Goal: Task Accomplishment & Management: Complete application form

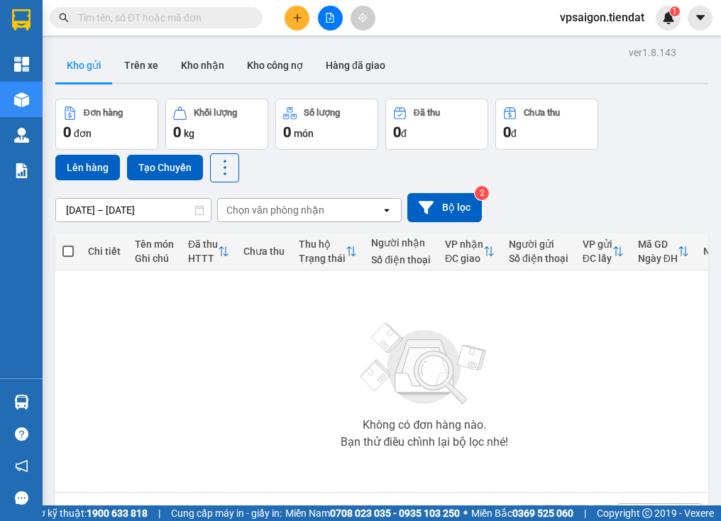
click at [236, 16] on input "text" at bounding box center [162, 18] width 168 height 16
click at [297, 16] on icon "plus" at bounding box center [297, 17] width 1 height 8
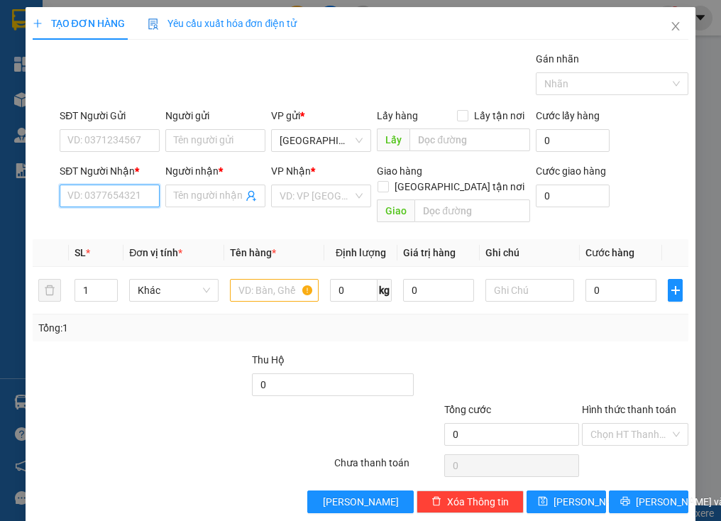
click at [128, 197] on input "SĐT Người Nhận *" at bounding box center [110, 196] width 100 height 23
click at [204, 193] on input "Người nhận *" at bounding box center [208, 196] width 69 height 16
type input "binh y"
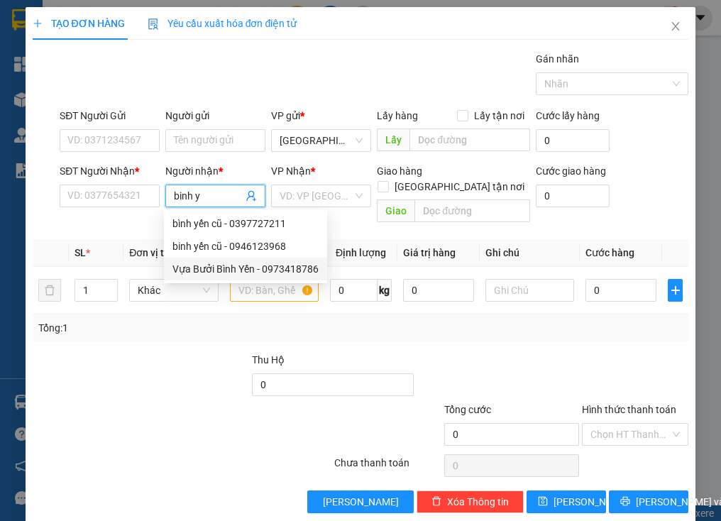
click at [303, 270] on div "Vựa Bưởi Bình Yến - 0973418786" at bounding box center [245, 269] width 146 height 16
type input "0973418786"
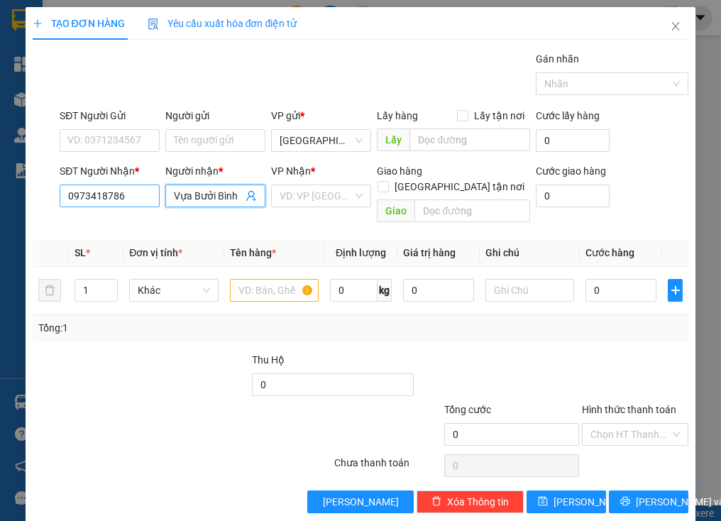
type input "Vựa Bưởi Bình Yến"
drag, startPoint x: 125, startPoint y: 197, endPoint x: 51, endPoint y: 200, distance: 73.9
click at [60, 200] on input "0973418786" at bounding box center [110, 196] width 100 height 23
click at [141, 366] on div at bounding box center [196, 377] width 110 height 50
click at [672, 24] on icon "close" at bounding box center [676, 26] width 8 height 9
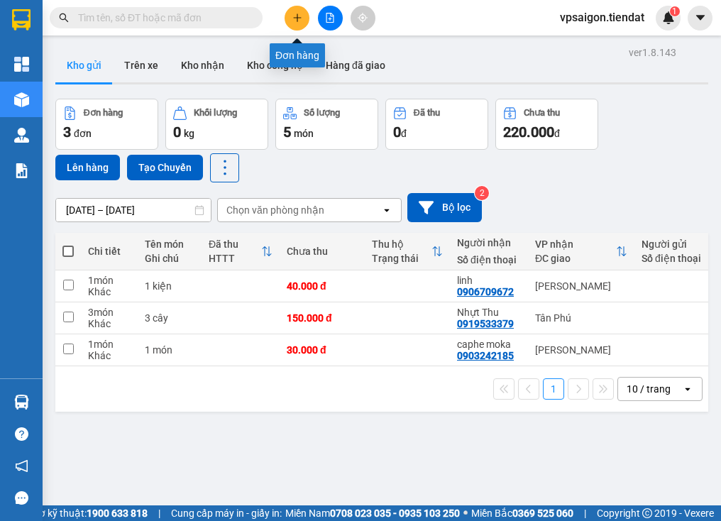
click at [300, 13] on icon "plus" at bounding box center [297, 18] width 10 height 10
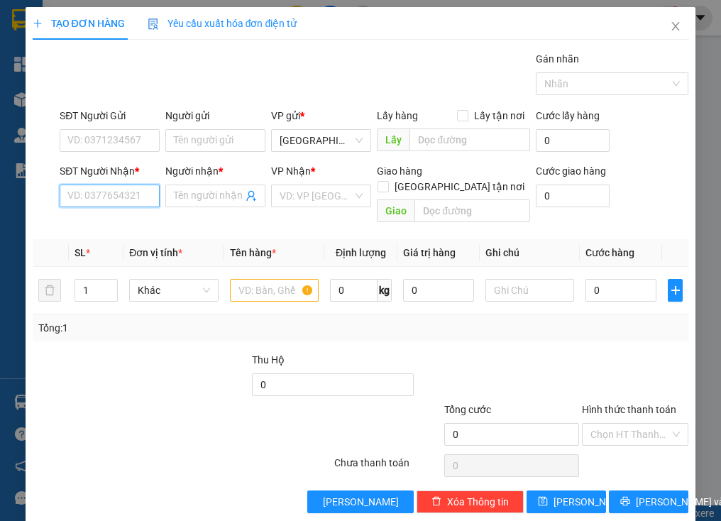
paste input "0973418786"
type input "0973418786"
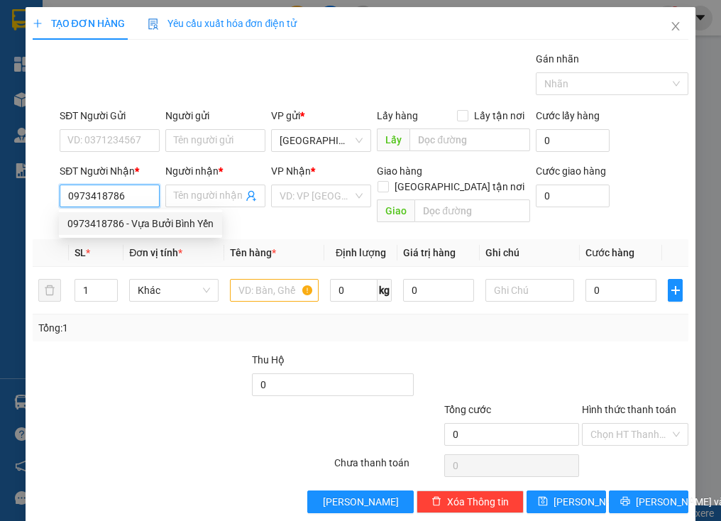
click at [194, 226] on div "0973418786 - Vựa Bưởi Bình Yến" at bounding box center [140, 224] width 146 height 16
type input "Vựa Bưởi Bình Yến"
type input "100.000"
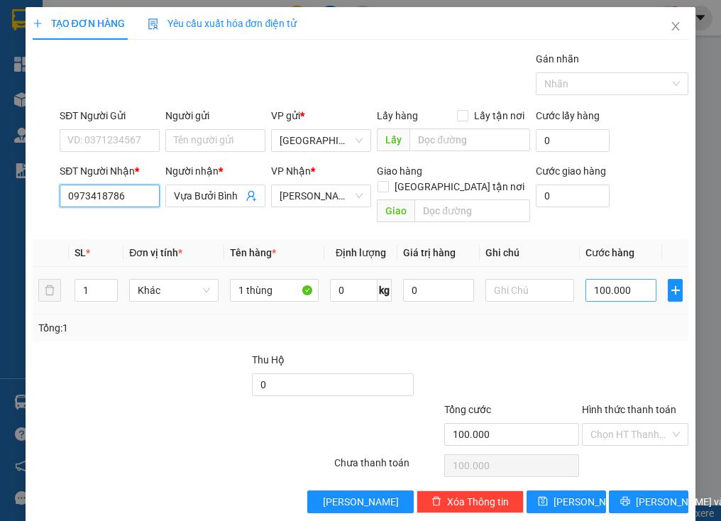
type input "0973418786"
click at [642, 279] on input "100.000" at bounding box center [621, 290] width 71 height 23
type input "0"
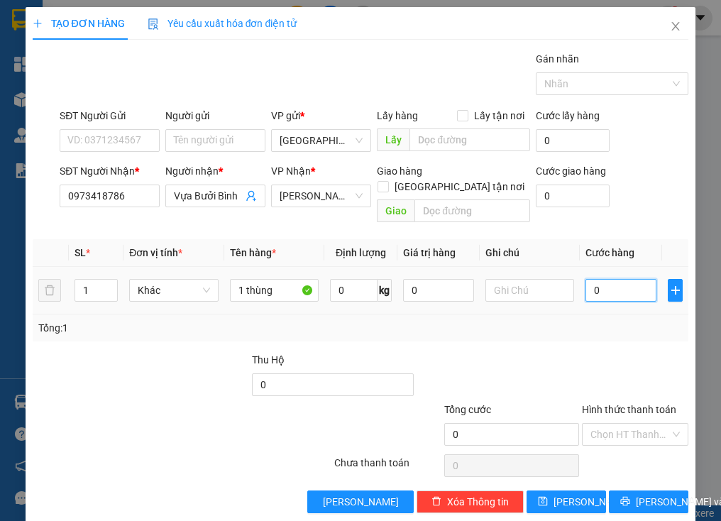
type input "2"
type input "02"
type input "20"
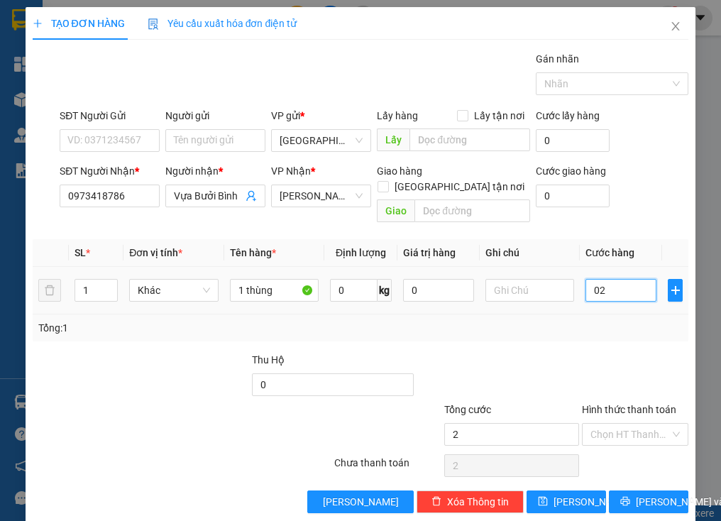
type input "020"
type input "200"
type input "0.200"
type input "200.000"
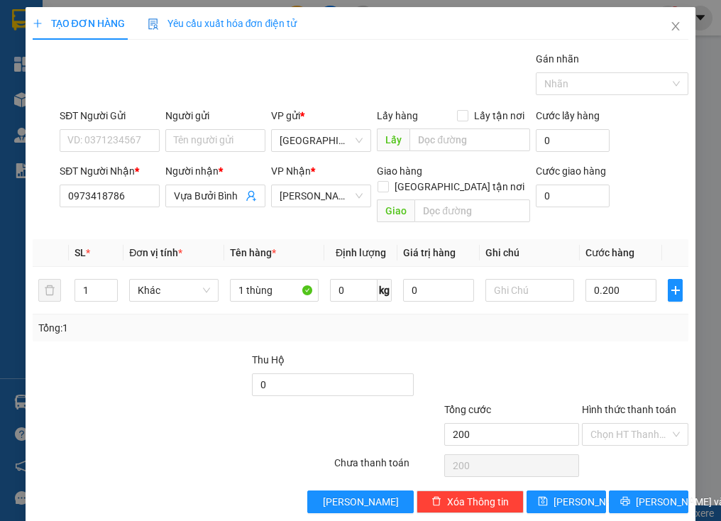
type input "200.000"
click at [630, 320] on div "Tổng: 1" at bounding box center [360, 328] width 645 height 16
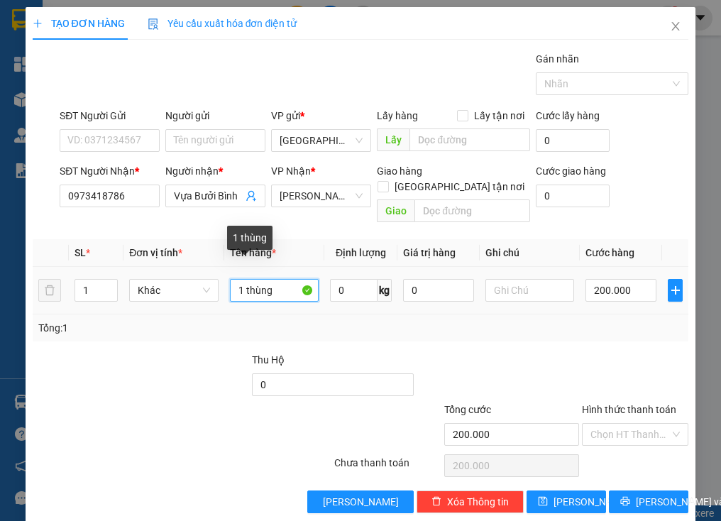
click at [240, 279] on input "1 thùng" at bounding box center [274, 290] width 89 height 23
type input "2 thùng"
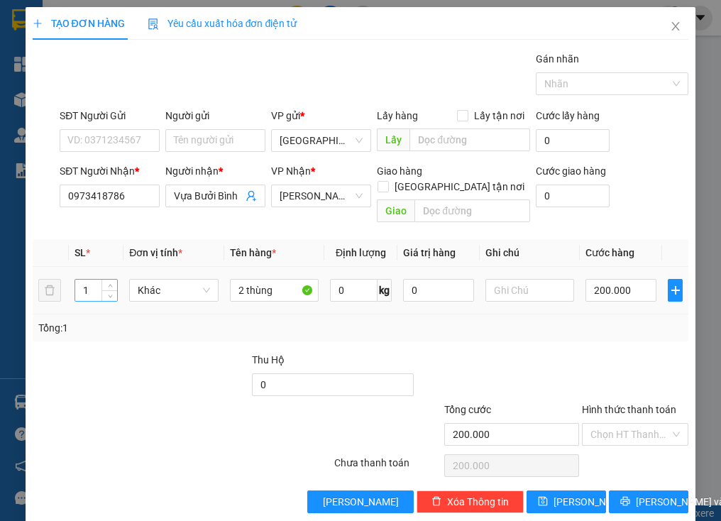
click at [98, 280] on input "1" at bounding box center [96, 290] width 42 height 21
type input "2"
click at [638, 494] on span "[PERSON_NAME] và In" at bounding box center [685, 502] width 99 height 16
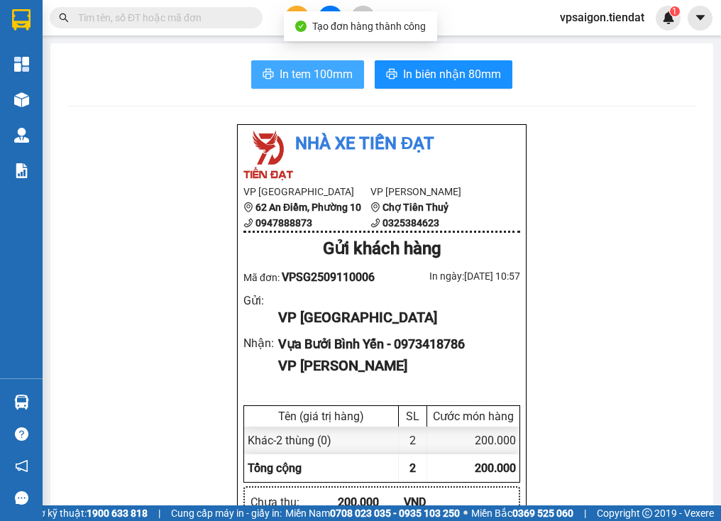
click at [307, 68] on span "In tem 100mm" at bounding box center [316, 74] width 73 height 18
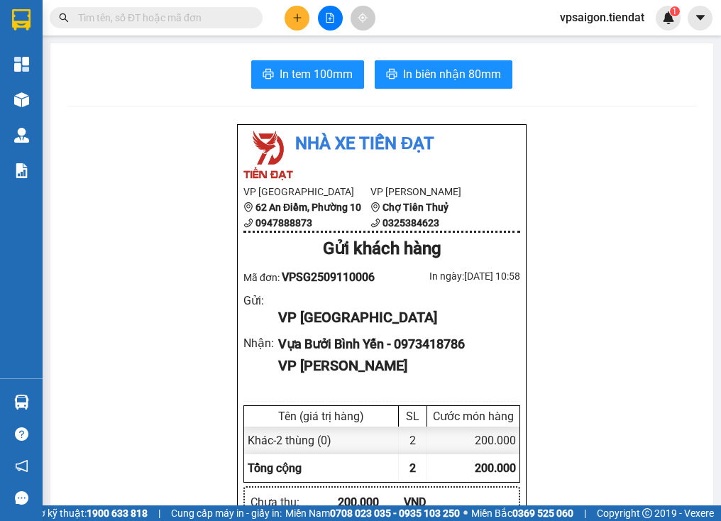
click at [99, 115] on div "In tem 100mm In biên nhận 80mm Nhà xe Tiến Đạt VP [GEOGRAPHIC_DATA] 62 An Điềm,…" at bounding box center [381, 519] width 663 height 953
click at [296, 17] on icon "plus" at bounding box center [297, 18] width 10 height 10
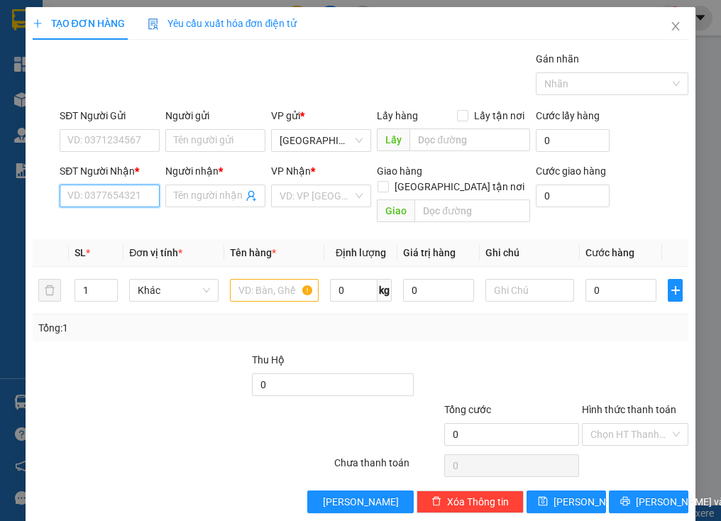
click at [105, 199] on input "SĐT Người Nhận *" at bounding box center [110, 196] width 100 height 23
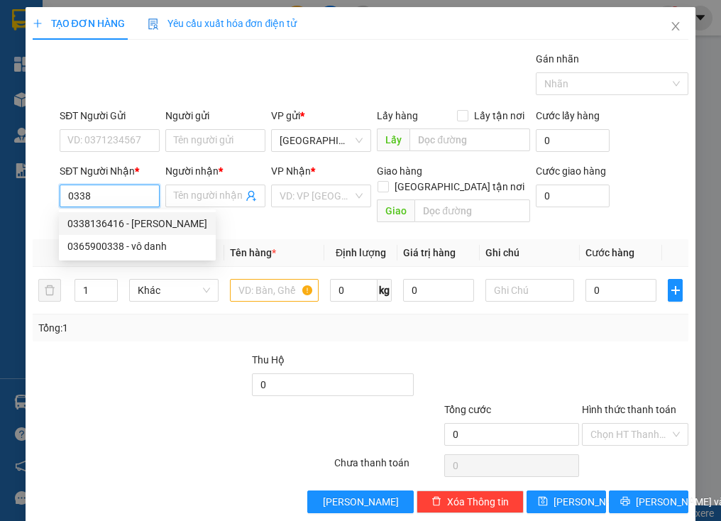
click at [147, 224] on div "0338136416 - chi tuyết" at bounding box center [137, 224] width 140 height 16
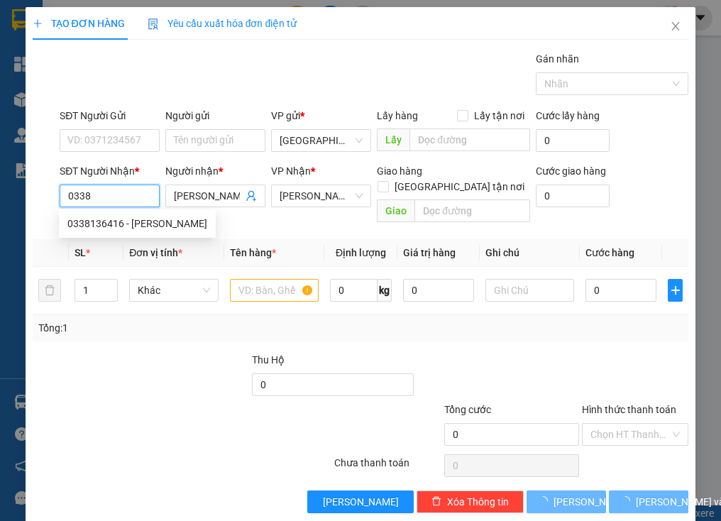
type input "0338136416"
type input "chi tuyết"
type input "50.000"
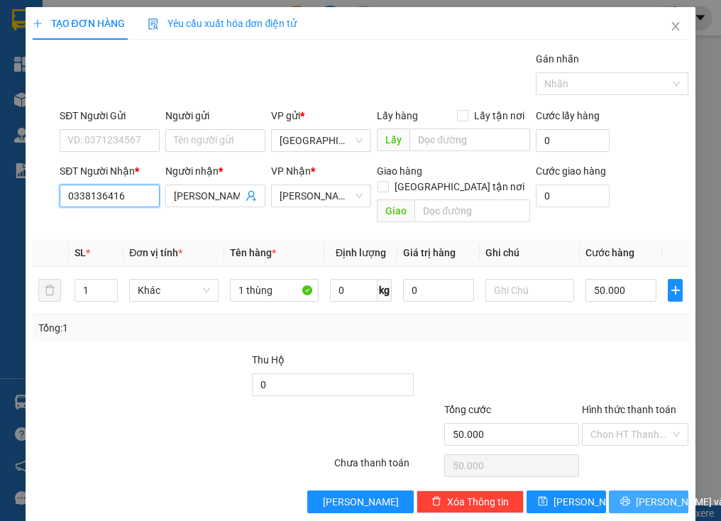
type input "0338136416"
click at [643, 494] on span "[PERSON_NAME] và In" at bounding box center [685, 502] width 99 height 16
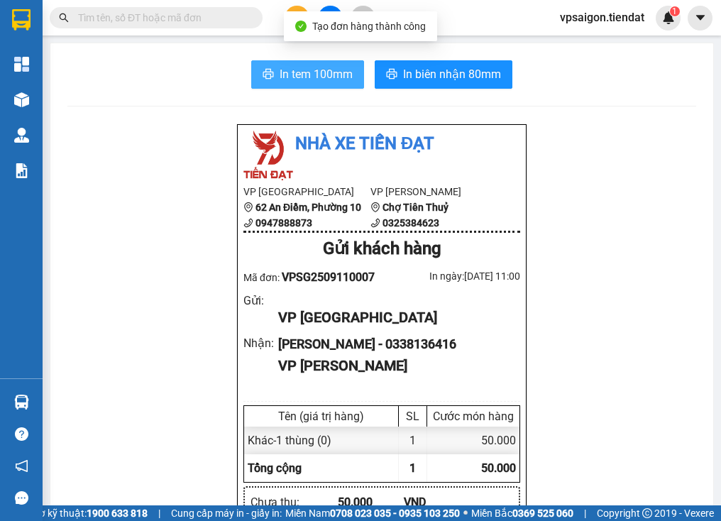
click at [297, 76] on span "In tem 100mm" at bounding box center [316, 74] width 73 height 18
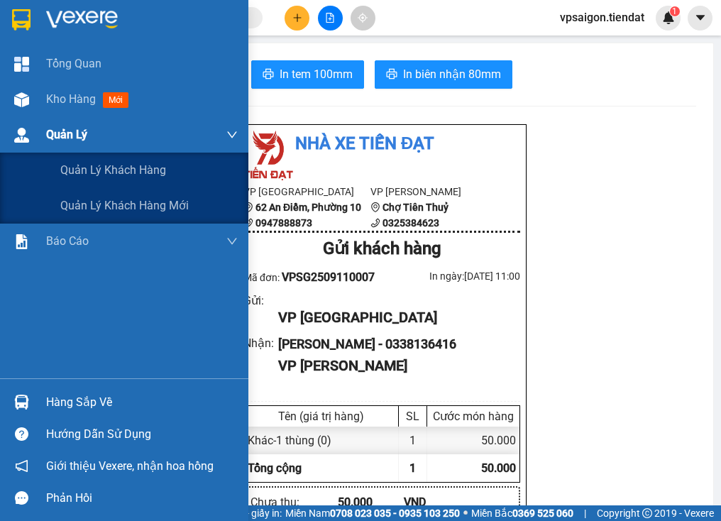
click at [48, 128] on span "Quản Lý" at bounding box center [66, 135] width 41 height 18
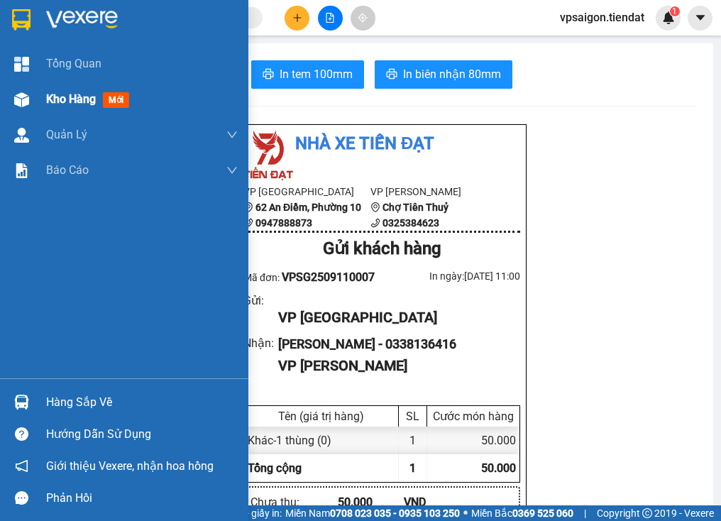
click at [85, 102] on span "Kho hàng" at bounding box center [71, 98] width 50 height 13
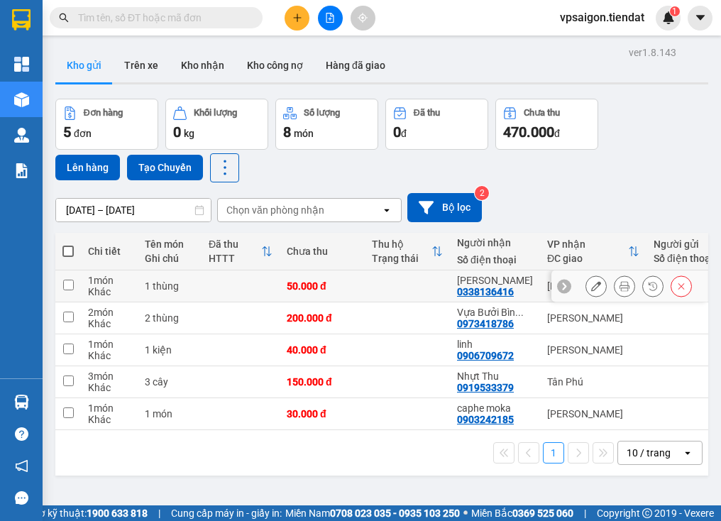
click at [484, 288] on div "0338136416" at bounding box center [485, 291] width 57 height 11
copy div "0338136416"
click at [339, 246] on div "Chưa thu" at bounding box center [322, 251] width 71 height 11
click at [67, 281] on input "checkbox" at bounding box center [68, 285] width 11 height 11
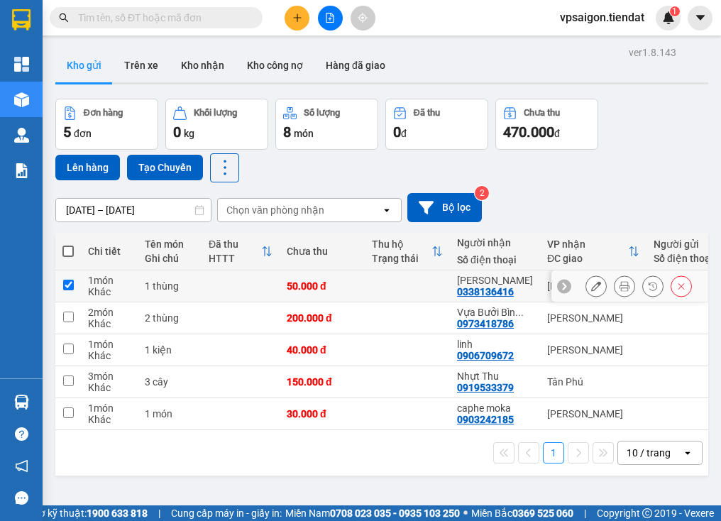
checkbox input "true"
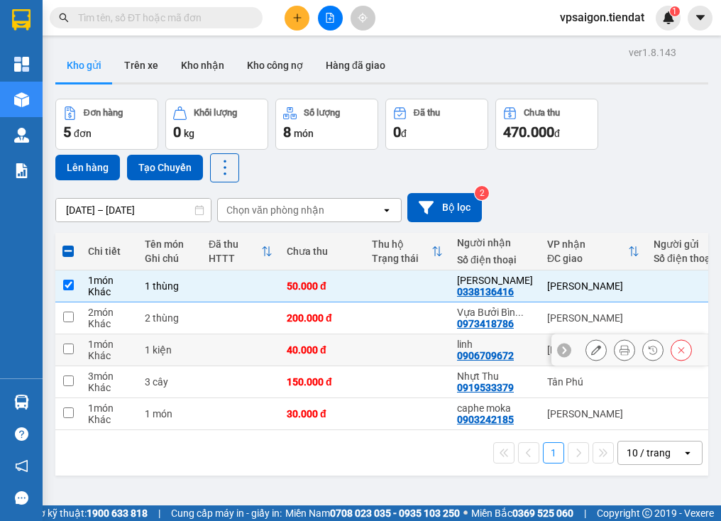
click at [68, 347] on input "checkbox" at bounding box center [68, 349] width 11 height 11
checkbox input "true"
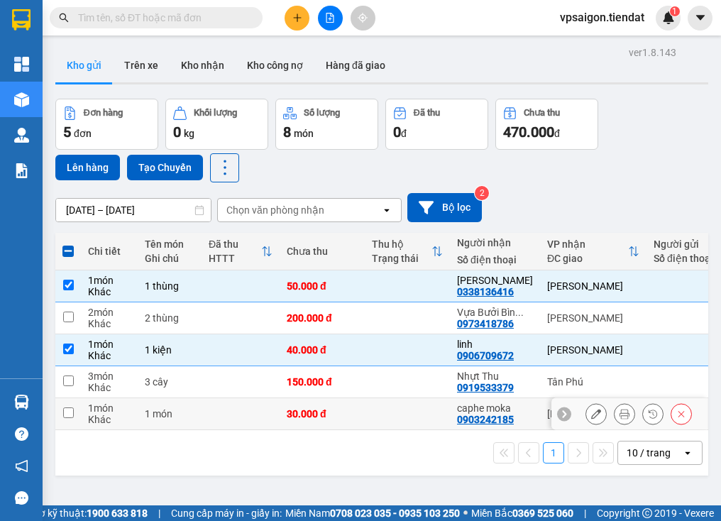
click at [71, 413] on input "checkbox" at bounding box center [68, 412] width 11 height 11
checkbox input "true"
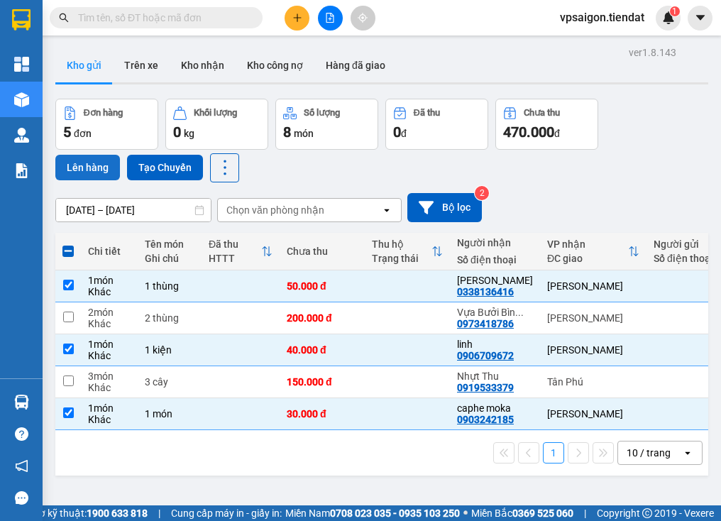
click at [91, 172] on button "Lên hàng" at bounding box center [87, 168] width 65 height 26
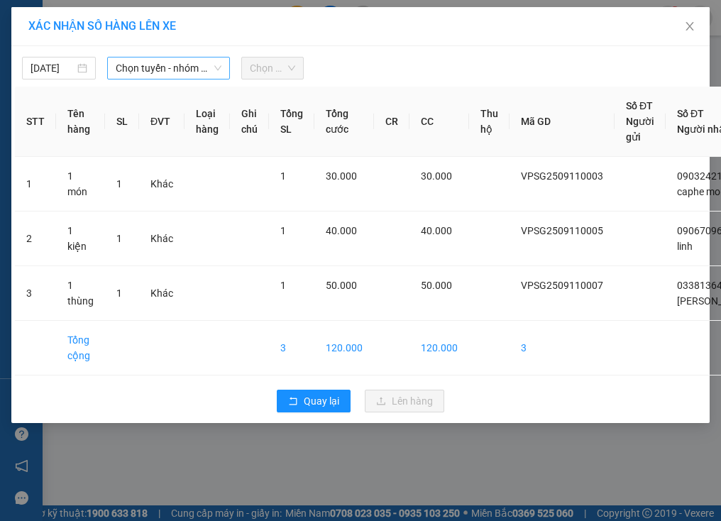
click at [150, 69] on span "Chọn tuyến - nhóm tuyến" at bounding box center [169, 67] width 106 height 21
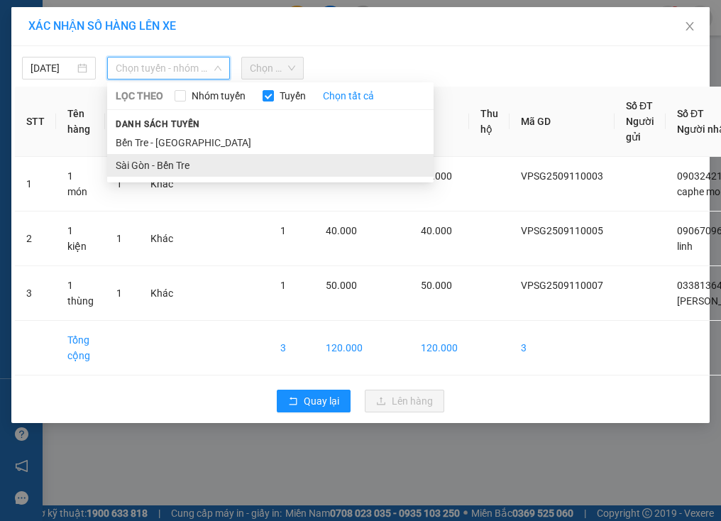
click at [152, 168] on li "Sài Gòn - Bến Tre" at bounding box center [270, 165] width 326 height 23
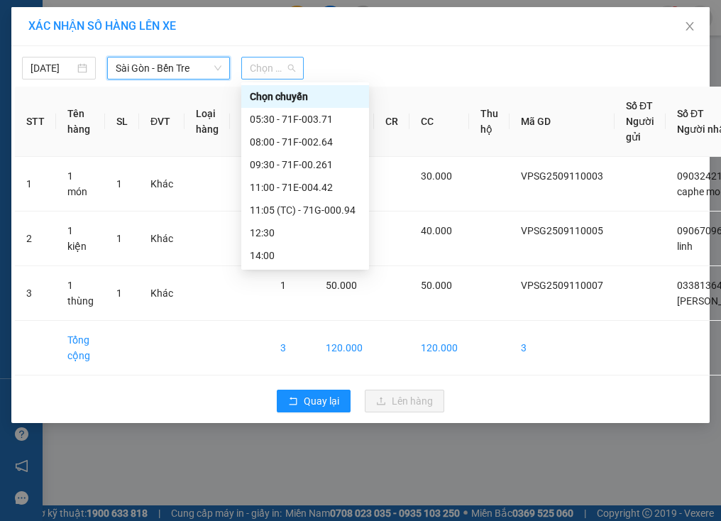
click at [281, 67] on span "Chọn chuyến" at bounding box center [272, 67] width 45 height 21
click at [314, 209] on div "11:05 (TC) - 71G-000.94" at bounding box center [305, 210] width 111 height 16
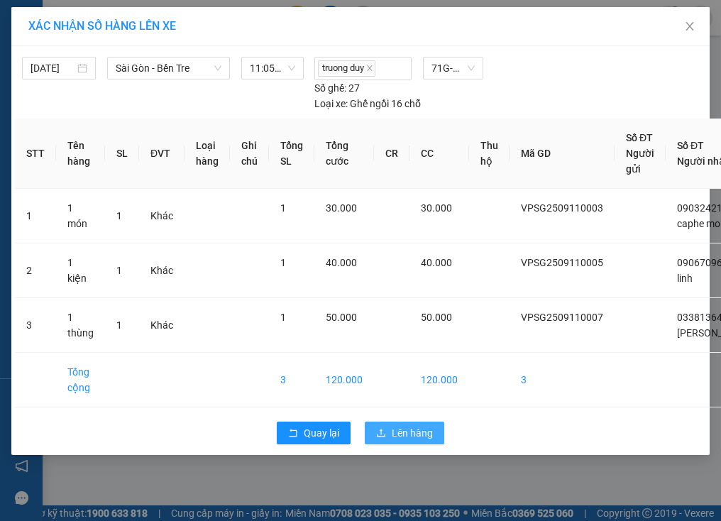
click at [420, 434] on span "Lên hàng" at bounding box center [412, 433] width 41 height 16
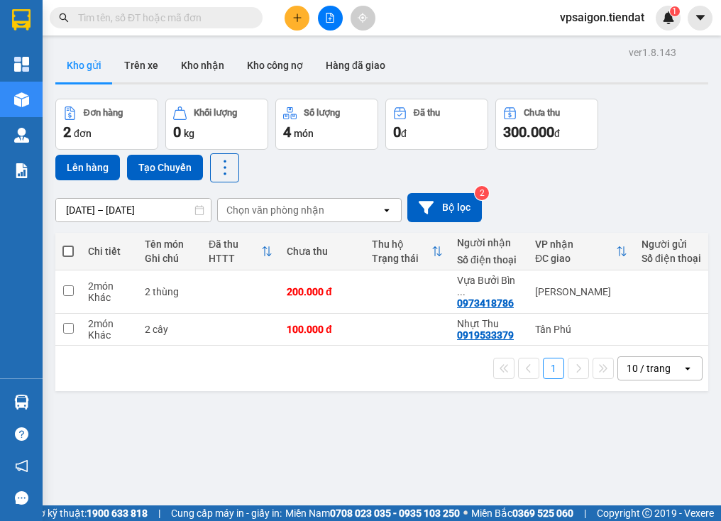
click at [65, 250] on span at bounding box center [67, 251] width 11 height 11
click at [68, 244] on input "checkbox" at bounding box center [68, 244] width 0 height 0
checkbox input "true"
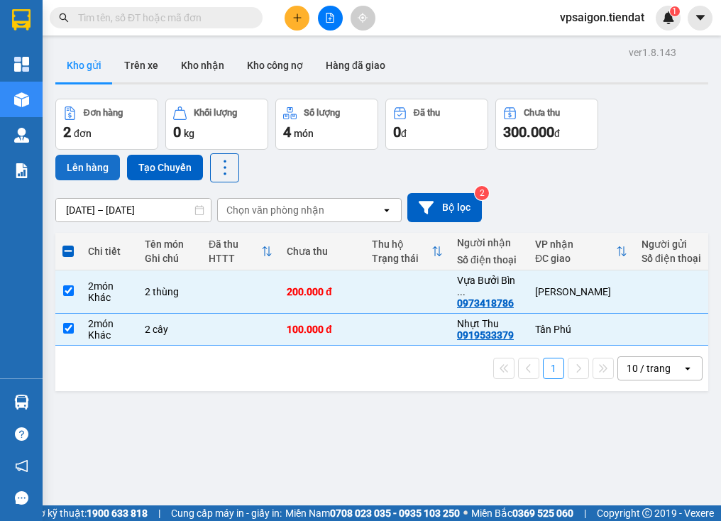
click at [90, 163] on button "Lên hàng" at bounding box center [87, 168] width 65 height 26
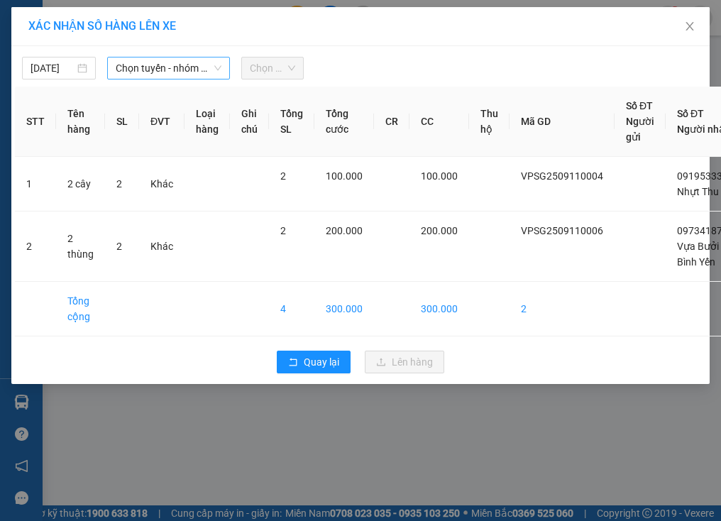
click at [173, 74] on span "Chọn tuyến - nhóm tuyến" at bounding box center [169, 67] width 106 height 21
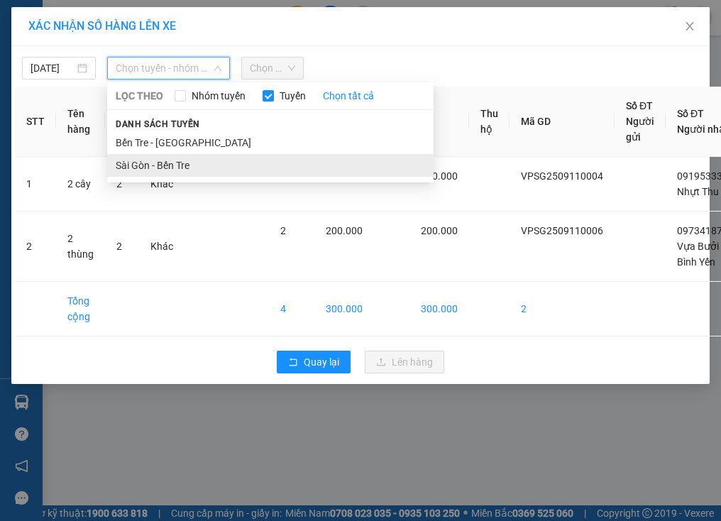
click at [167, 165] on li "Sài Gòn - Bến Tre" at bounding box center [270, 165] width 326 height 23
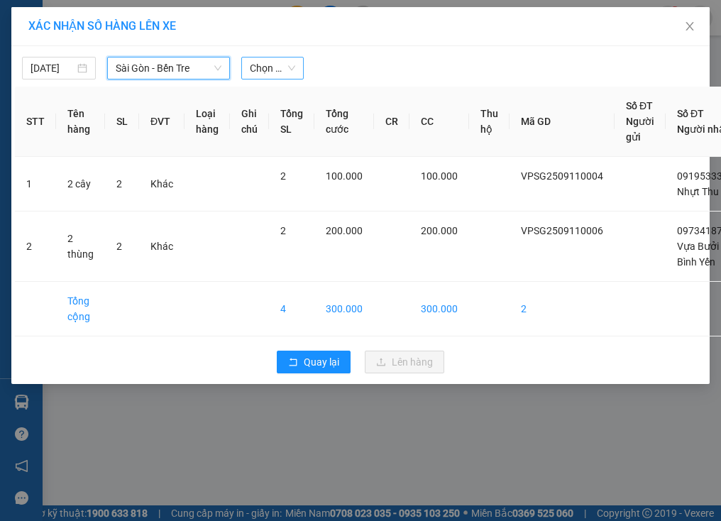
click at [282, 68] on span "Chọn chuyến" at bounding box center [272, 67] width 45 height 21
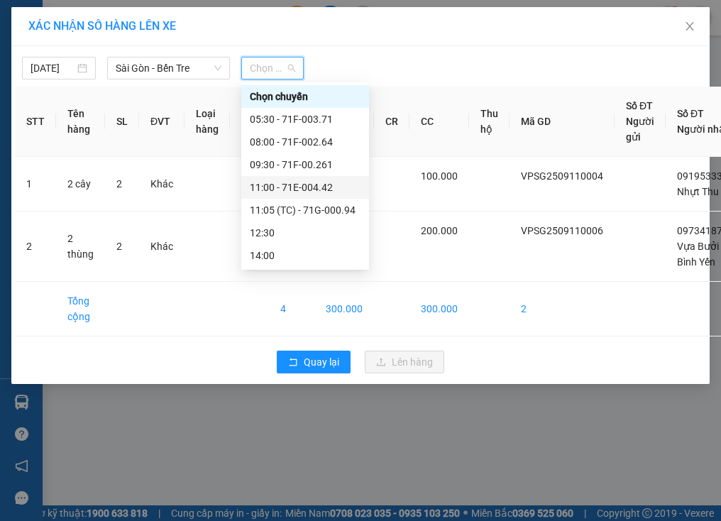
click at [317, 183] on div "11:00 - 71E-004.42" at bounding box center [305, 188] width 111 height 16
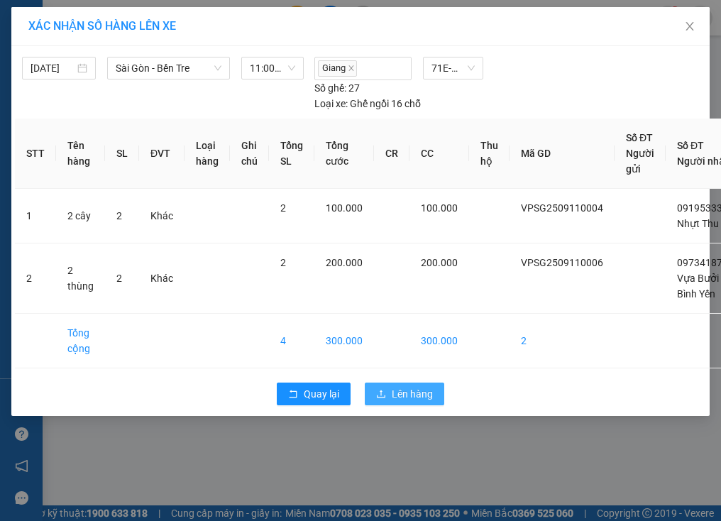
click at [405, 396] on span "Lên hàng" at bounding box center [412, 394] width 41 height 16
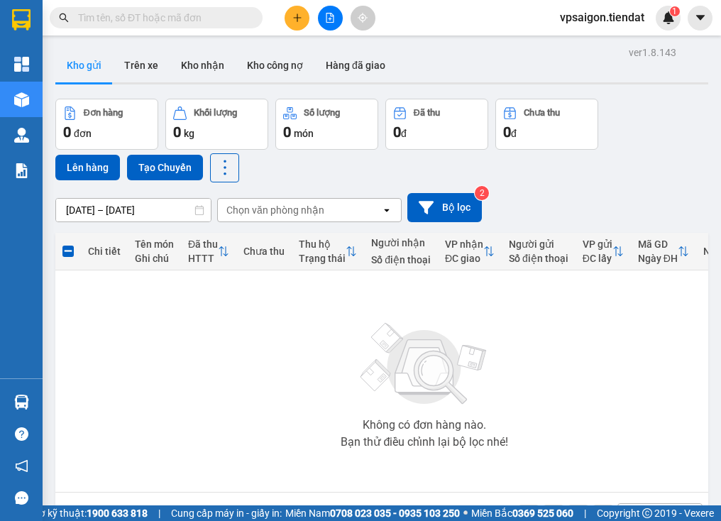
click at [220, 407] on div "Không có đơn hàng nào. Bạn thử điều chỉnh lại bộ lọc nhé!" at bounding box center [424, 381] width 725 height 213
drag, startPoint x: 216, startPoint y: 400, endPoint x: 220, endPoint y: 389, distance: 11.5
click at [219, 395] on div "Không có đơn hàng nào. Bạn thử điều chỉnh lại bộ lọc nhé!" at bounding box center [424, 381] width 725 height 213
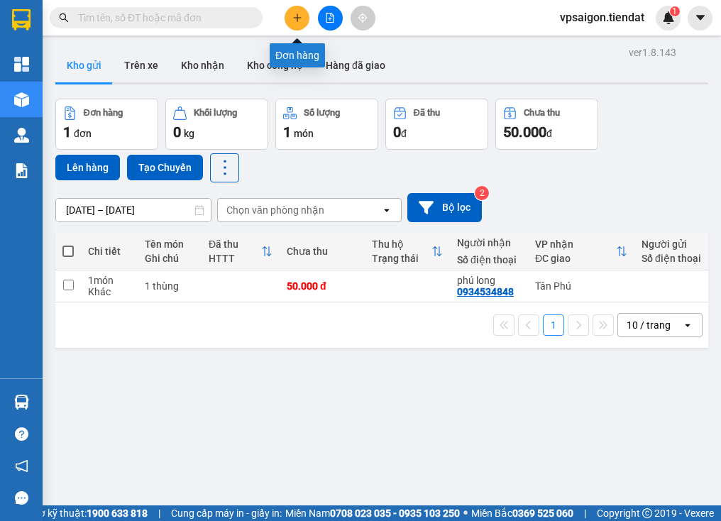
click at [300, 17] on icon "plus" at bounding box center [297, 18] width 10 height 10
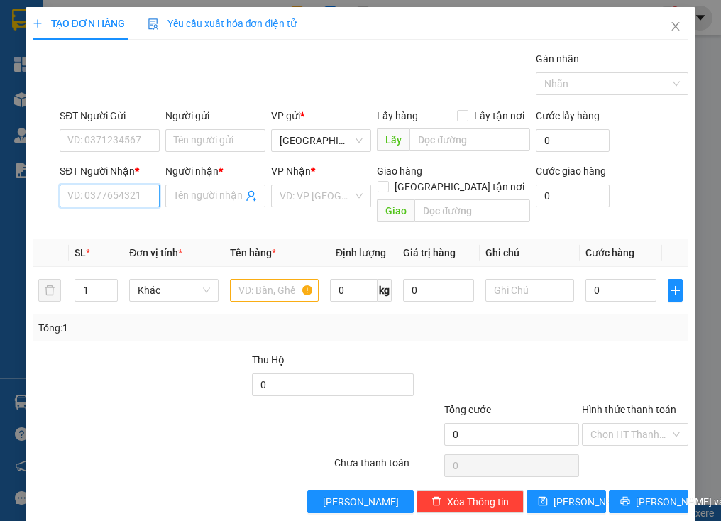
paste input "0396458902"
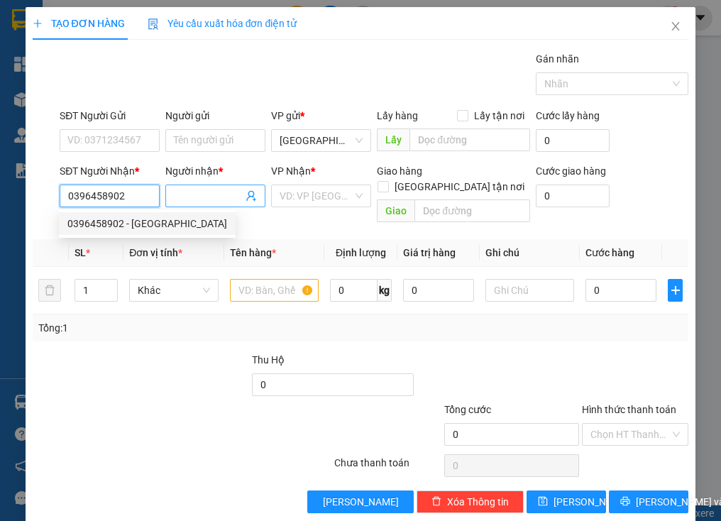
type input "0396458902"
click at [207, 193] on input "Người nhận *" at bounding box center [208, 196] width 69 height 16
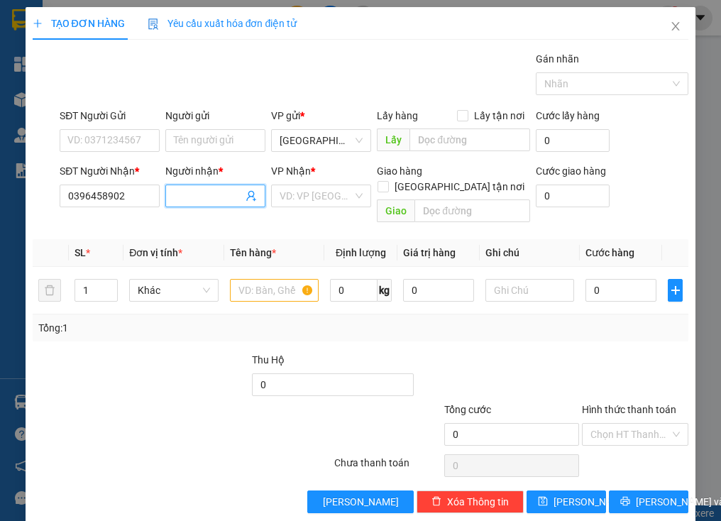
click at [187, 196] on input "Người nhận *" at bounding box center [208, 196] width 69 height 16
click at [119, 196] on input "0396458902" at bounding box center [110, 196] width 100 height 23
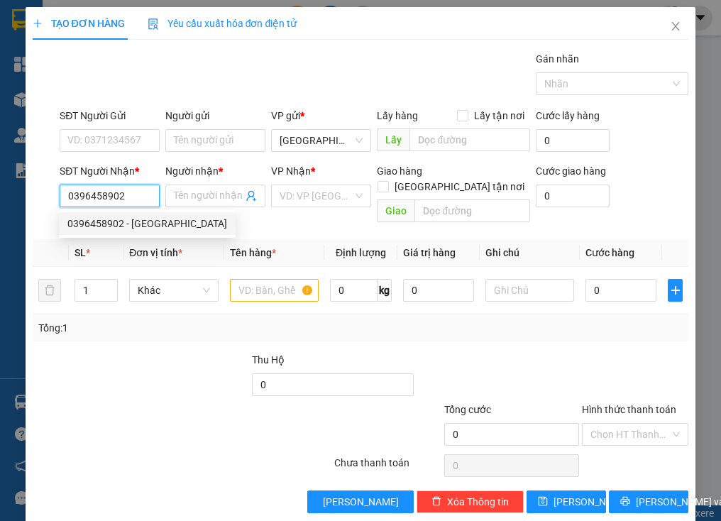
click at [154, 221] on div "0396458902 - phú dức" at bounding box center [147, 224] width 160 height 16
type input "phú dức"
type input "50.000"
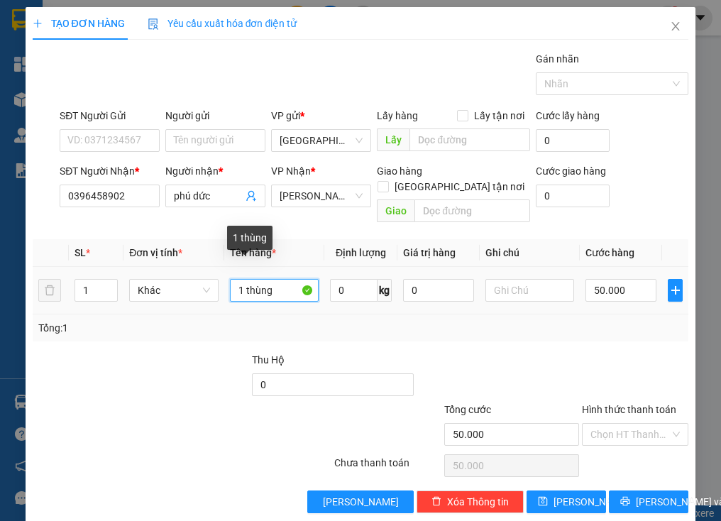
click at [241, 279] on input "1 thùng" at bounding box center [274, 290] width 89 height 23
click at [273, 285] on div "1 thùng" at bounding box center [274, 290] width 89 height 28
click at [275, 279] on input "1 thùng" at bounding box center [274, 290] width 89 height 23
type input "1"
click at [101, 288] on span "Decrease Value" at bounding box center [109, 294] width 16 height 13
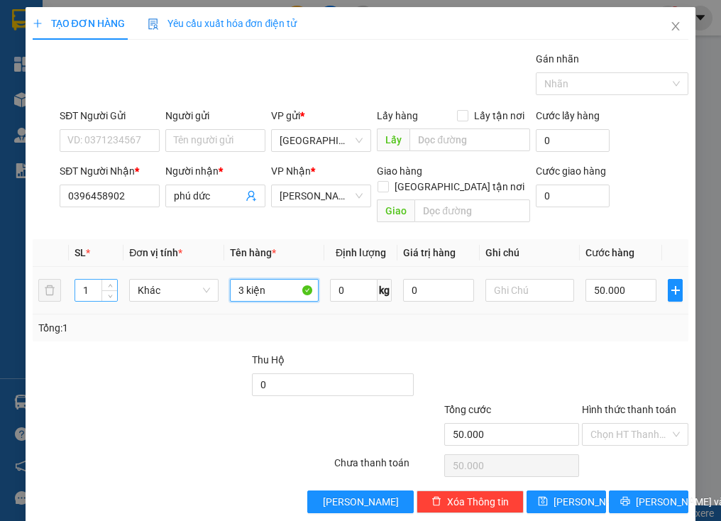
type input "3 kiện"
click at [94, 280] on input "1" at bounding box center [96, 290] width 42 height 21
type input "3"
click at [629, 279] on input "50.000" at bounding box center [621, 290] width 71 height 23
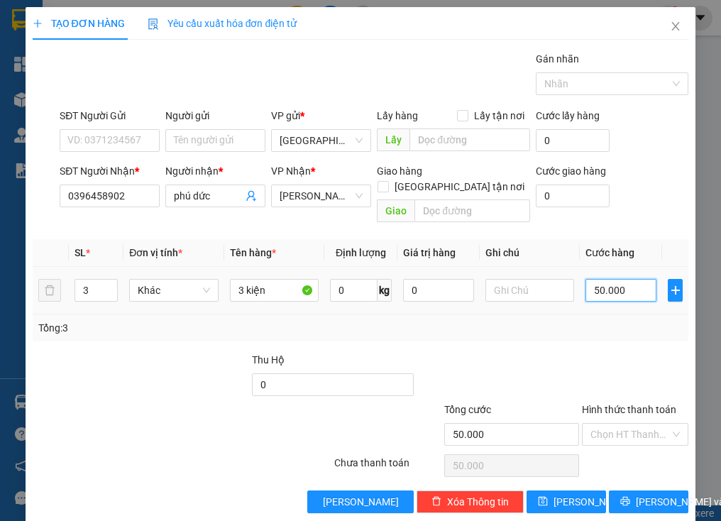
type input "0"
type input "1"
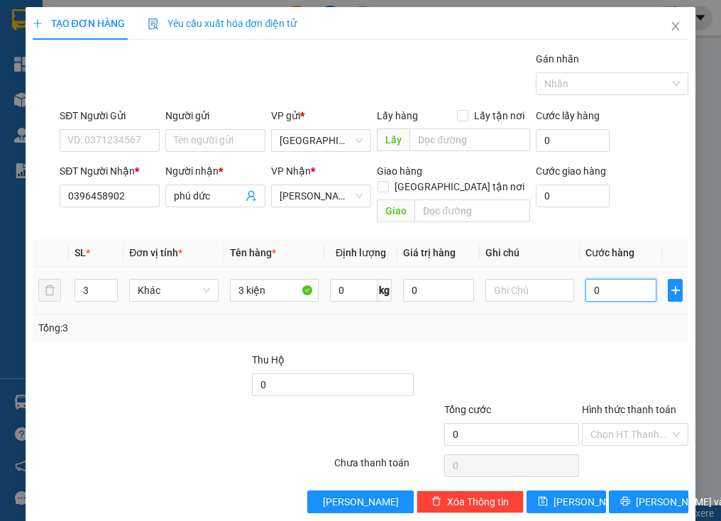
type input "01"
type input "15"
type input "015"
type input "150"
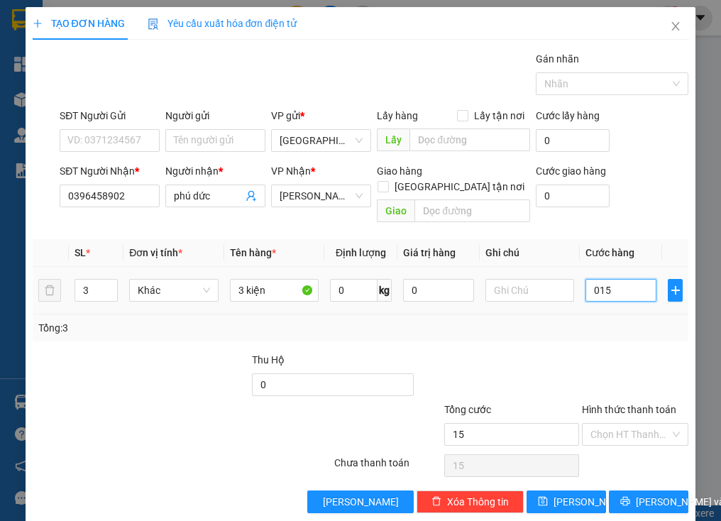
type input "150"
type input "0.150"
type input "150.000"
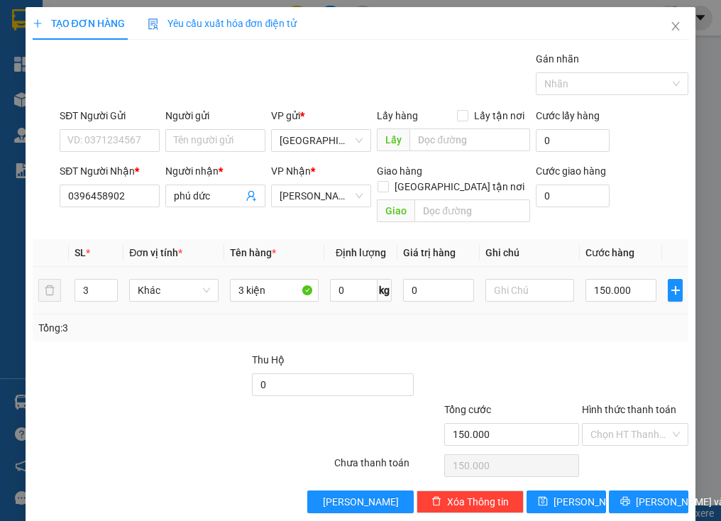
click at [627, 314] on div "Tổng: 3" at bounding box center [361, 327] width 657 height 27
click at [627, 490] on button "[PERSON_NAME] và In" at bounding box center [648, 501] width 79 height 23
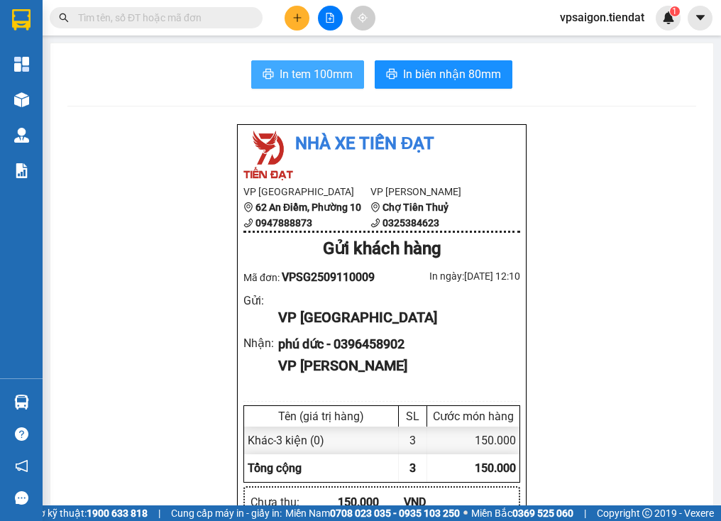
click at [318, 76] on span "In tem 100mm" at bounding box center [316, 74] width 73 height 18
drag, startPoint x: 90, startPoint y: 246, endPoint x: 144, endPoint y: 48, distance: 205.2
